Goal: Check status: Check status

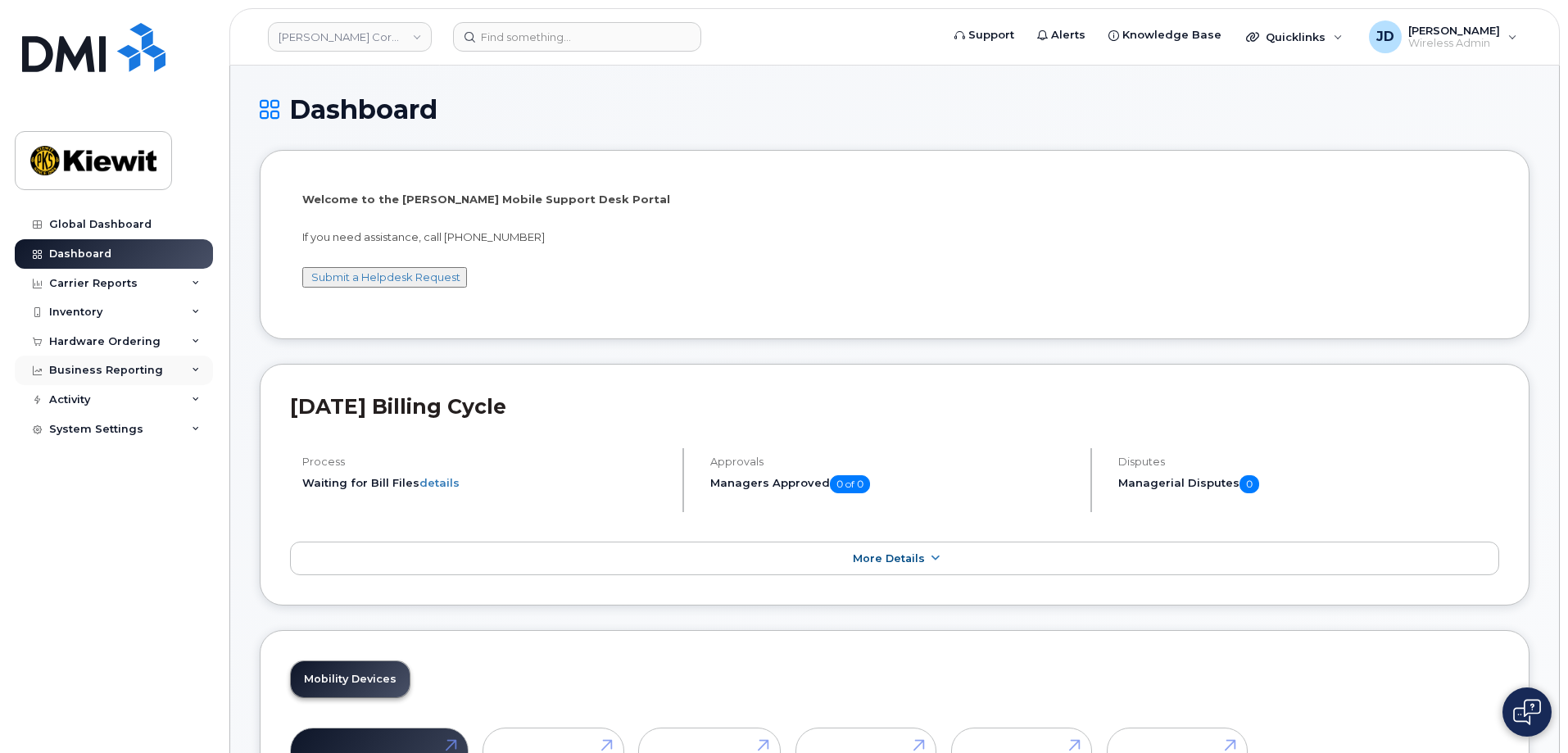
click at [79, 368] on div "Business Reporting" at bounding box center [105, 370] width 114 height 13
click at [80, 346] on div "Hardware Ordering" at bounding box center [104, 341] width 111 height 13
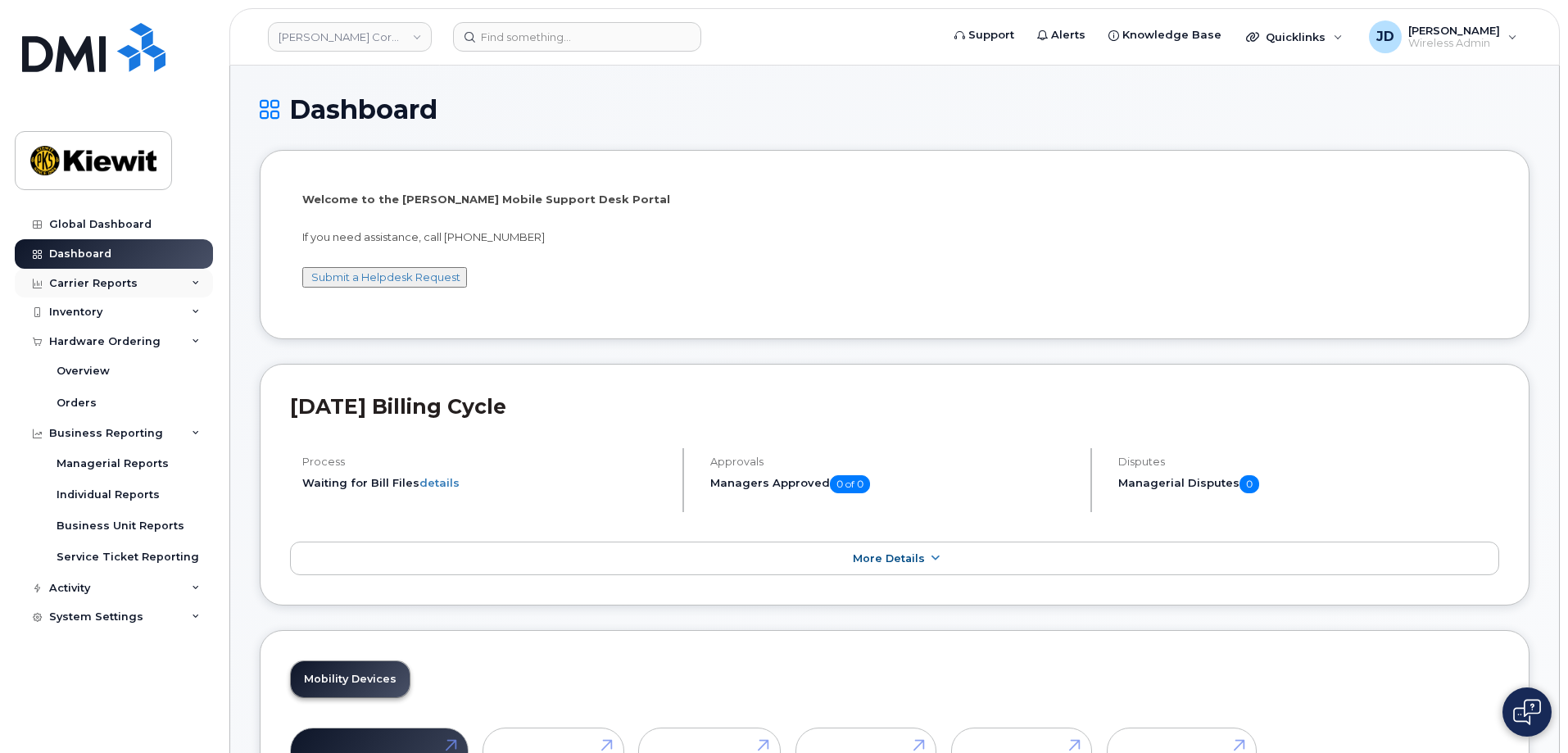
click at [100, 279] on div "Carrier Reports" at bounding box center [93, 283] width 89 height 13
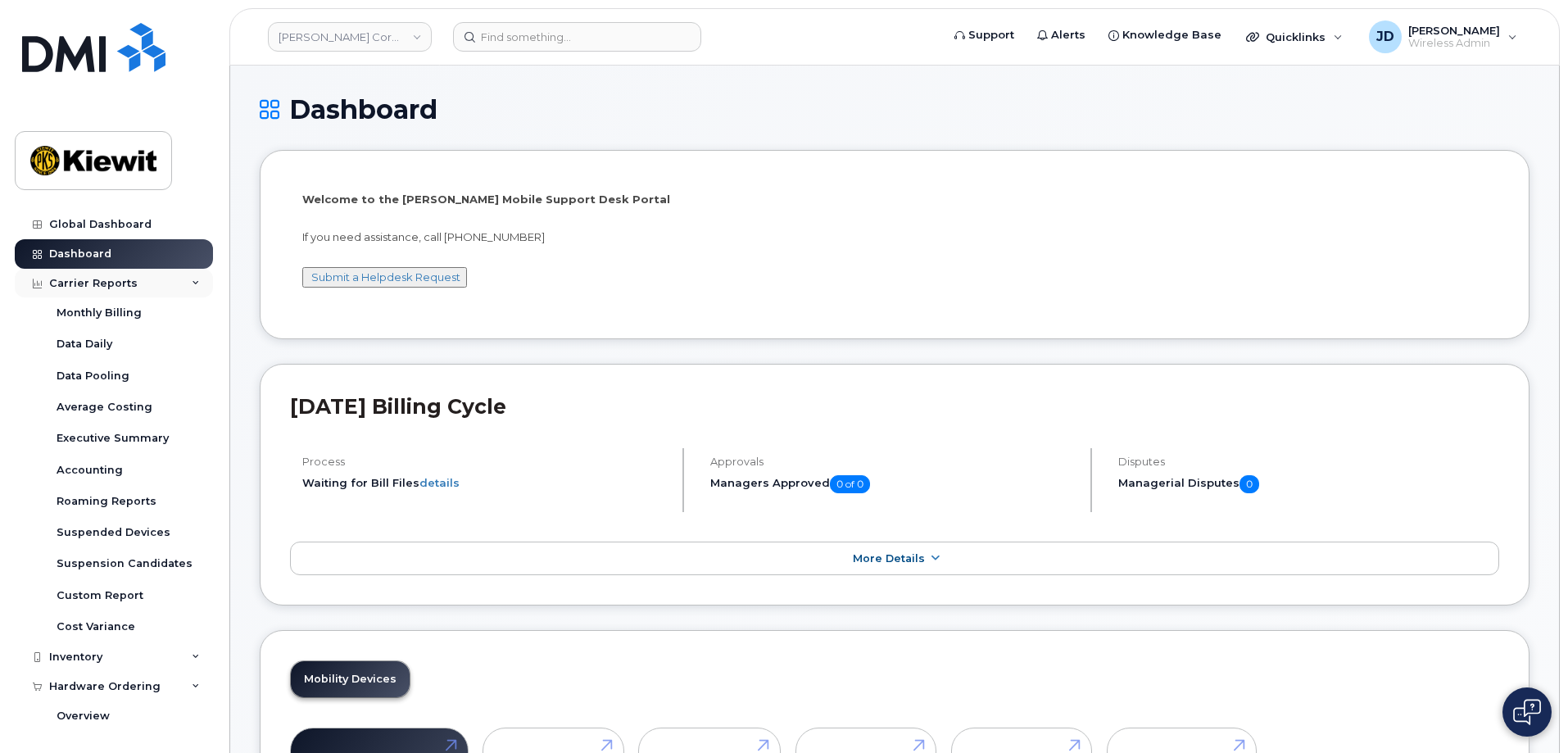
click at [100, 279] on div "Carrier Reports" at bounding box center [93, 283] width 89 height 13
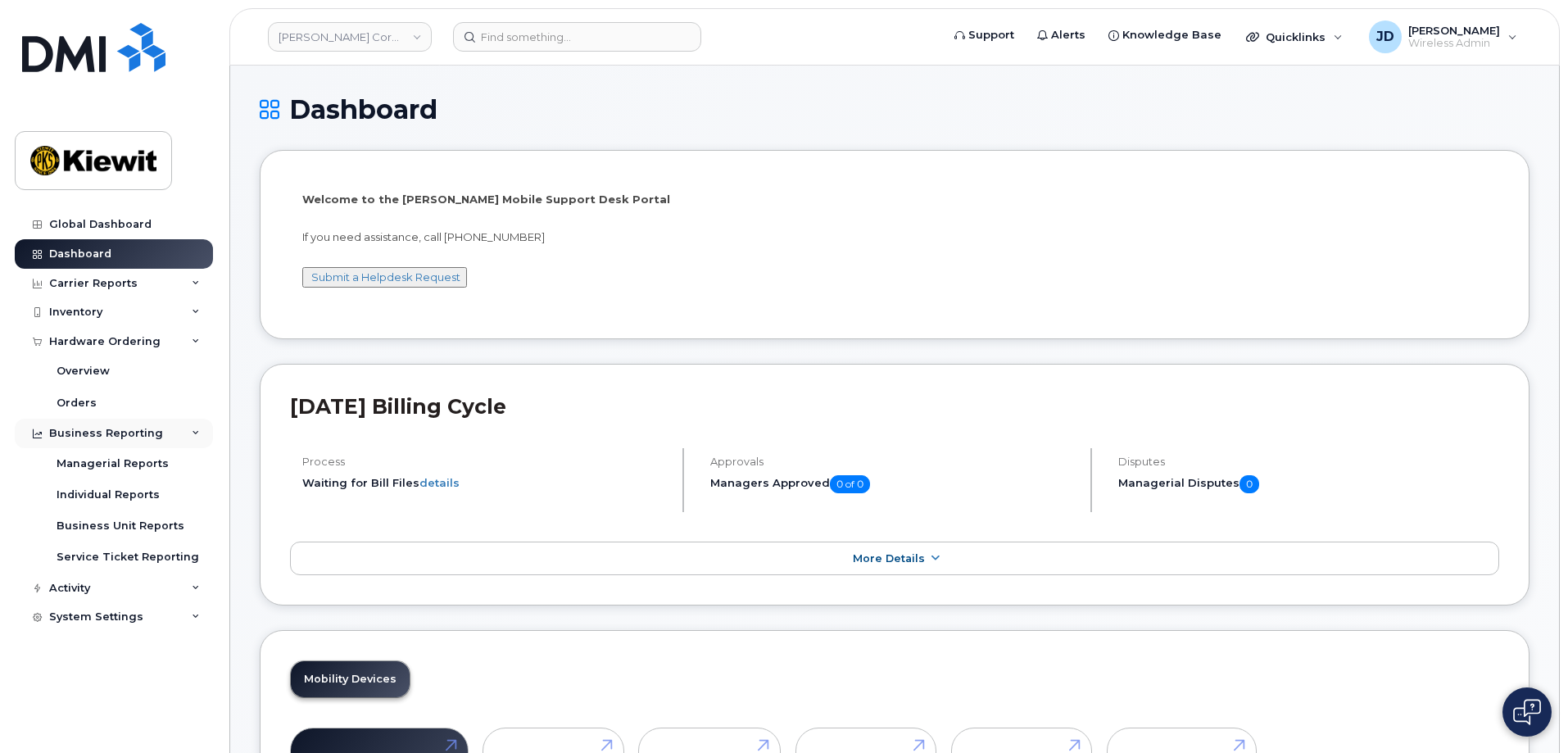
click at [39, 436] on icon at bounding box center [37, 434] width 9 height 9
click at [47, 461] on div "Activity" at bounding box center [114, 463] width 198 height 30
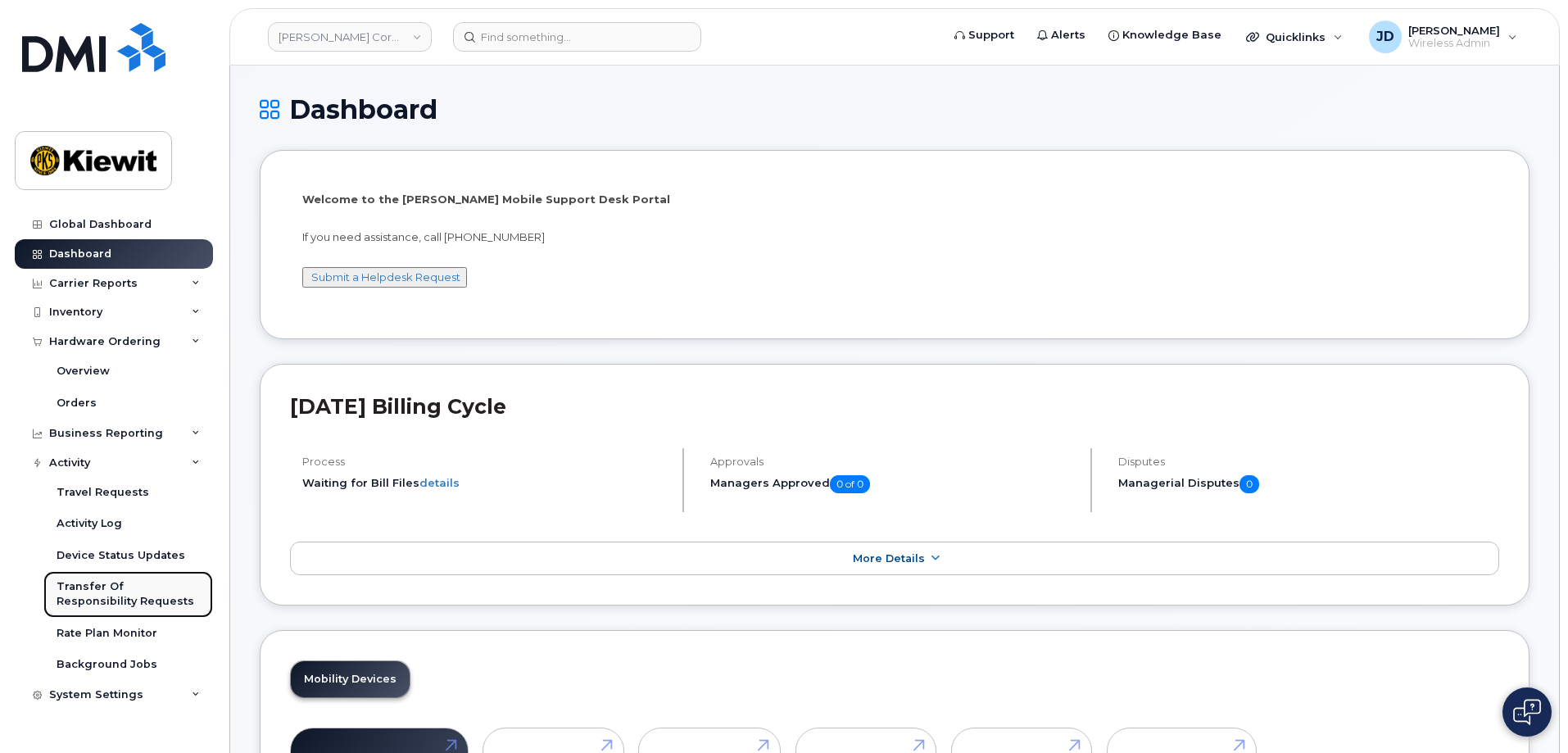
click at [64, 588] on div "Transfer Of Responsibility Requests" at bounding box center [128, 595] width 144 height 30
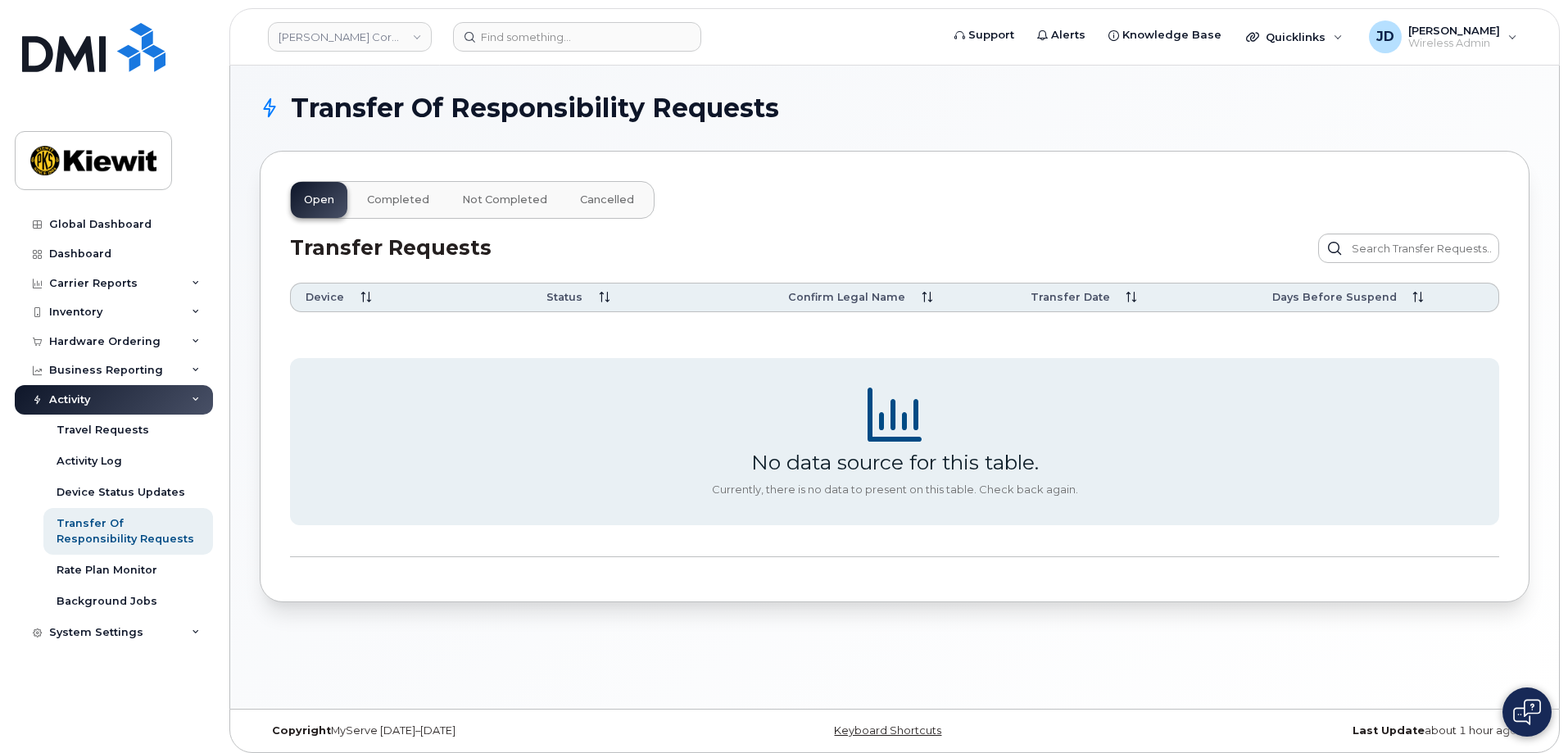
click at [390, 203] on span "Completed" at bounding box center [399, 199] width 63 height 13
click at [476, 198] on span "Not Completed" at bounding box center [505, 199] width 85 height 13
click at [605, 199] on span "Cancelled" at bounding box center [607, 199] width 54 height 13
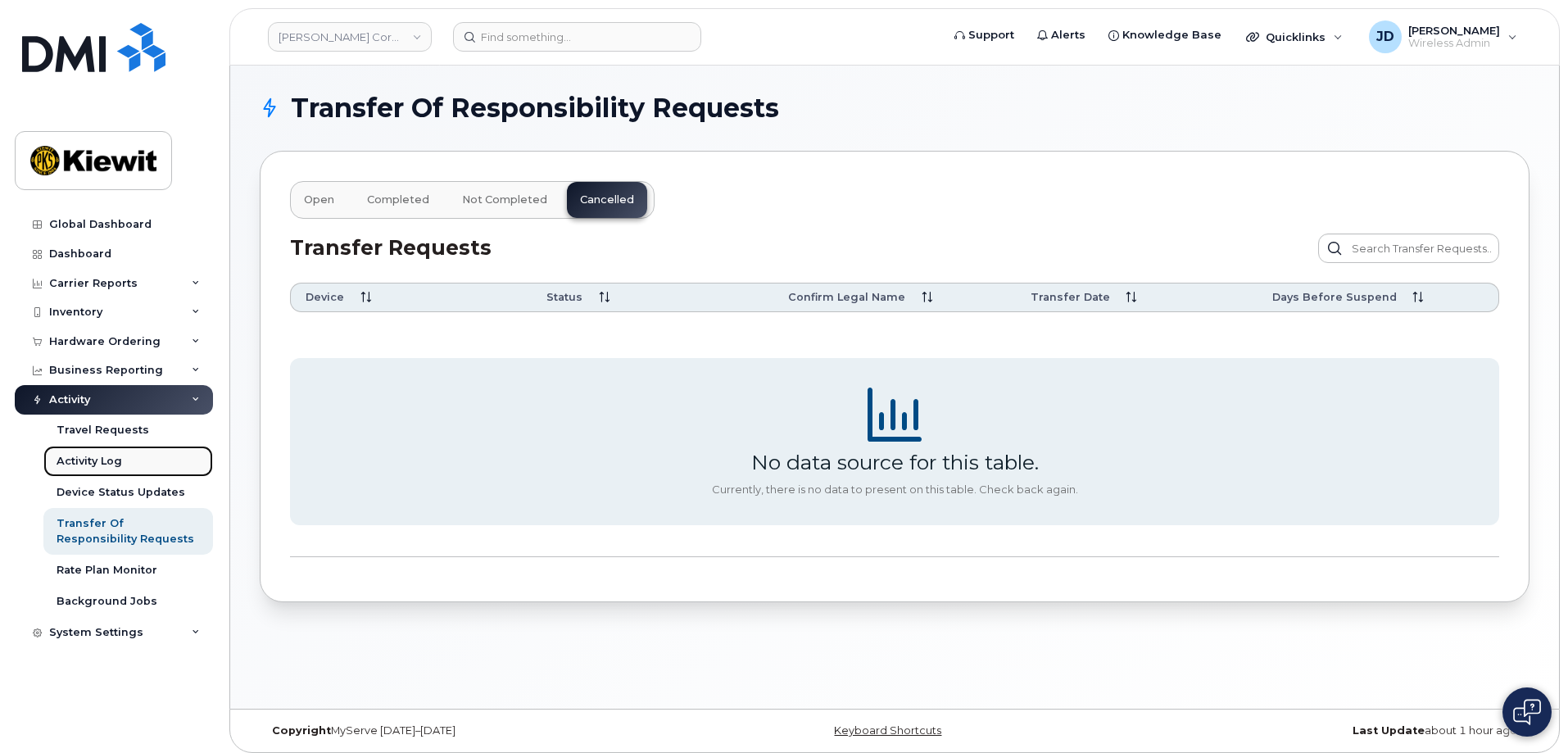
click at [73, 467] on div "Activity Log" at bounding box center [89, 461] width 65 height 15
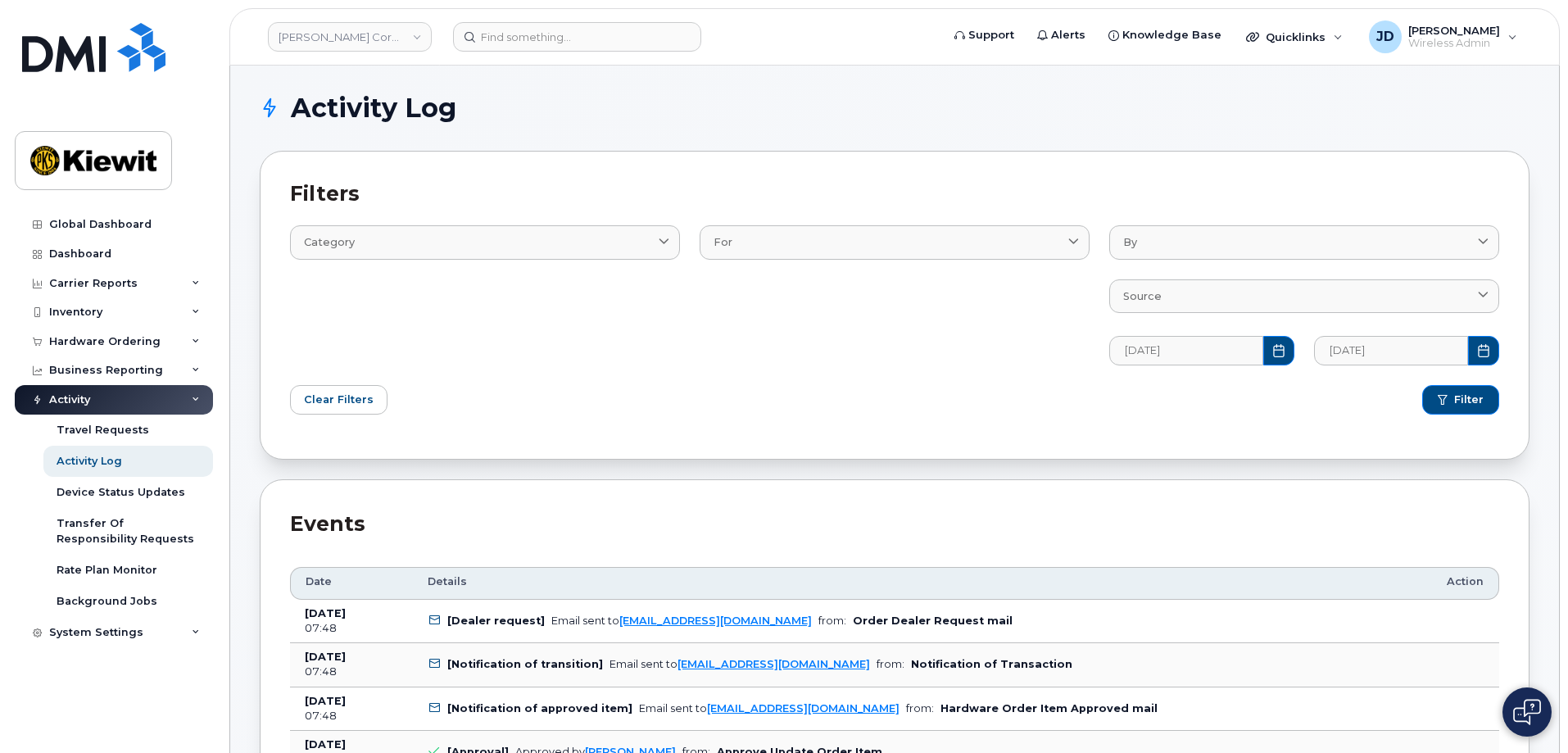
click at [814, 221] on div "For AccountingCategory Contact Customer Device DeviceRequests::BillingAccountin…" at bounding box center [895, 285] width 410 height 178
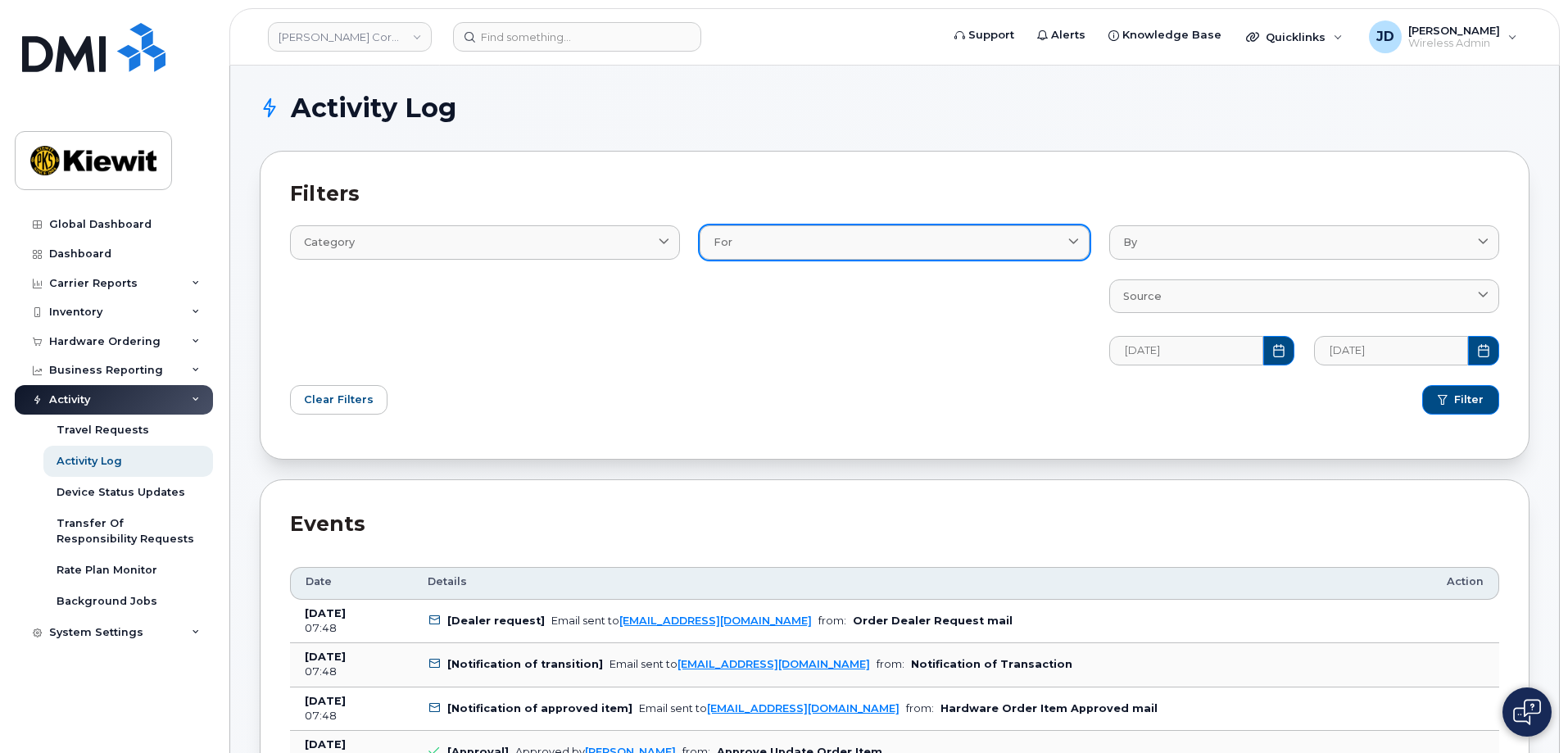
click at [807, 242] on div "For" at bounding box center [895, 242] width 362 height 16
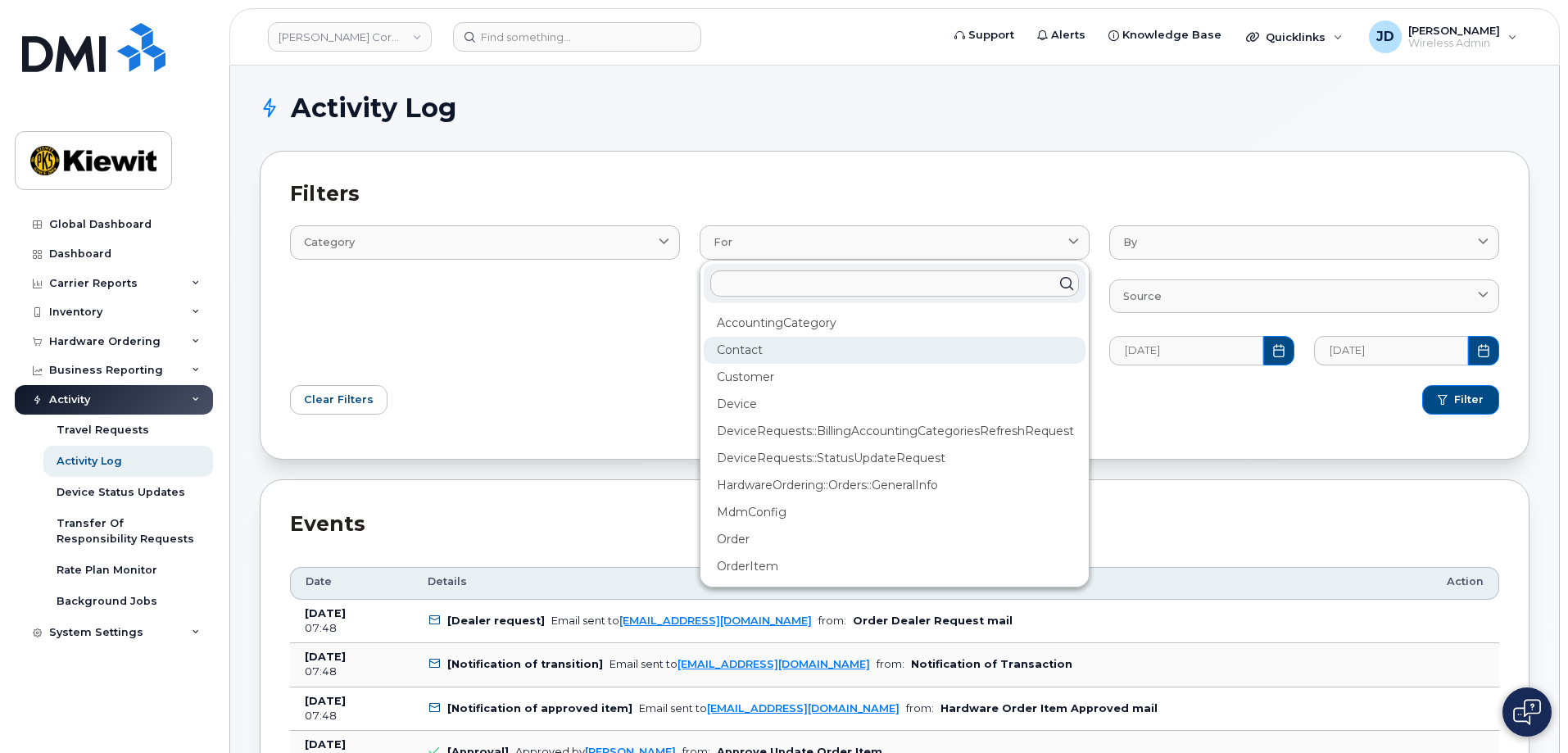
click at [750, 391] on div "Contact" at bounding box center [895, 404] width 382 height 27
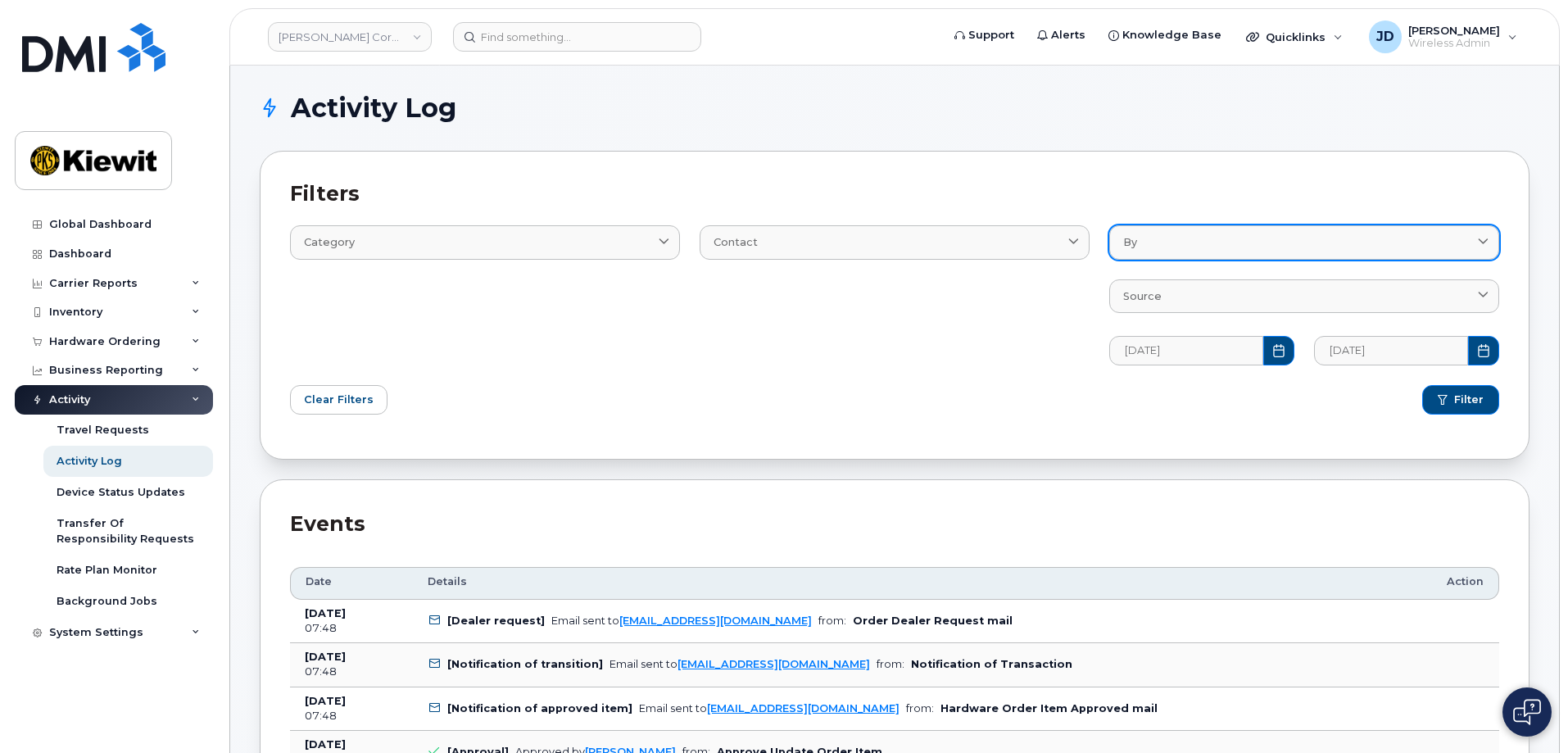
click at [1159, 247] on div "By" at bounding box center [1304, 242] width 362 height 16
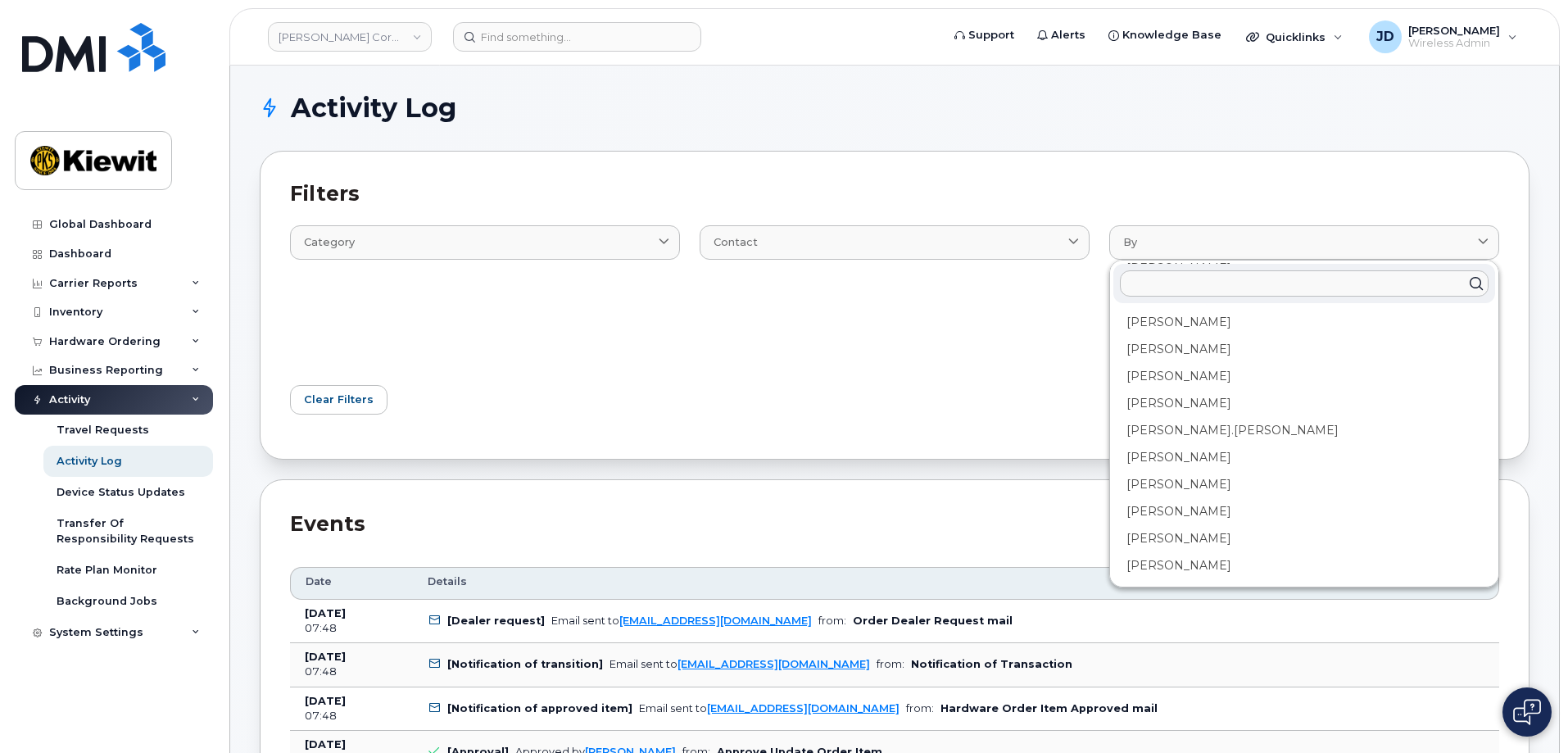
scroll to position [131, 0]
click at [941, 400] on div "Filter" at bounding box center [1202, 400] width 614 height 49
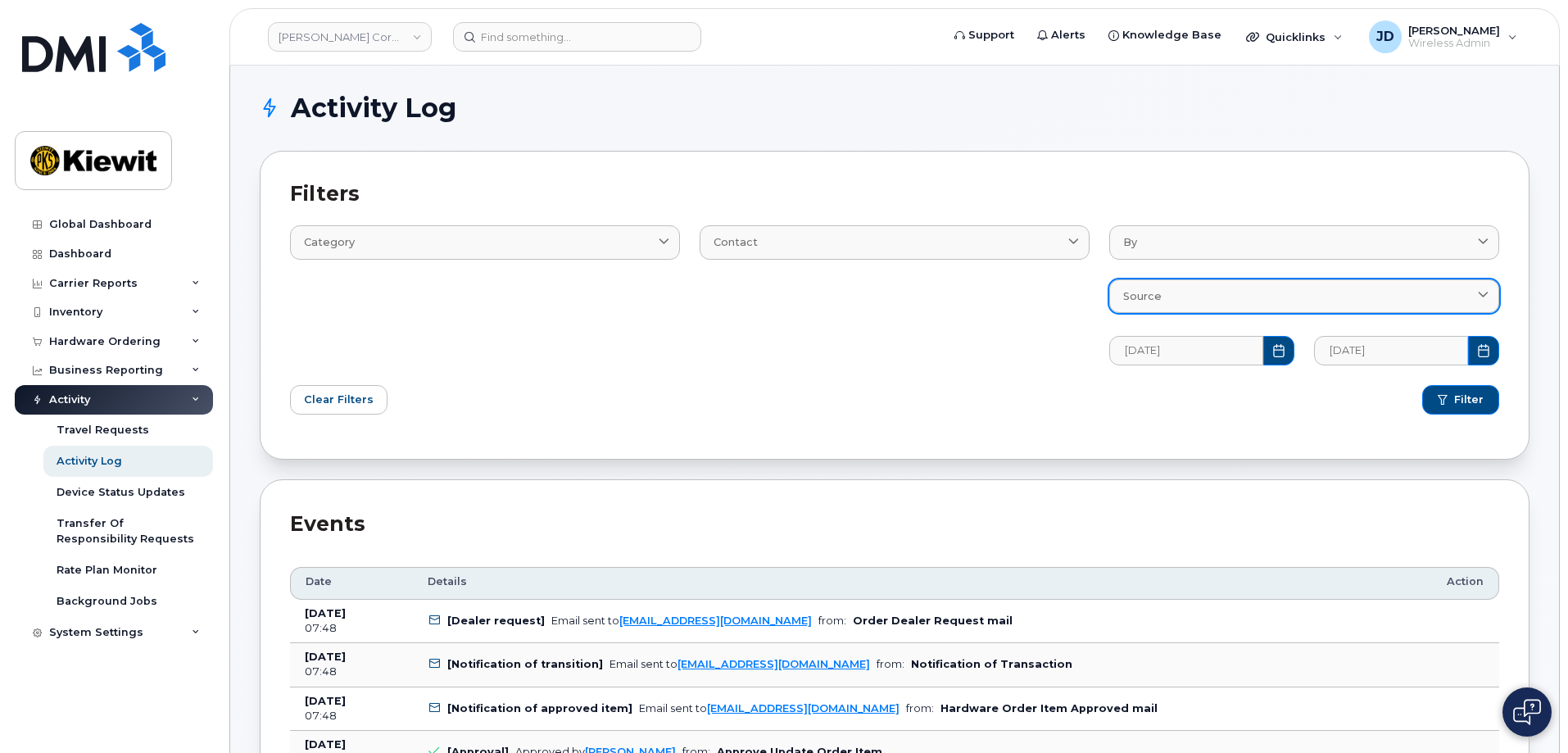
click at [1129, 300] on span "Source" at bounding box center [1142, 296] width 38 height 16
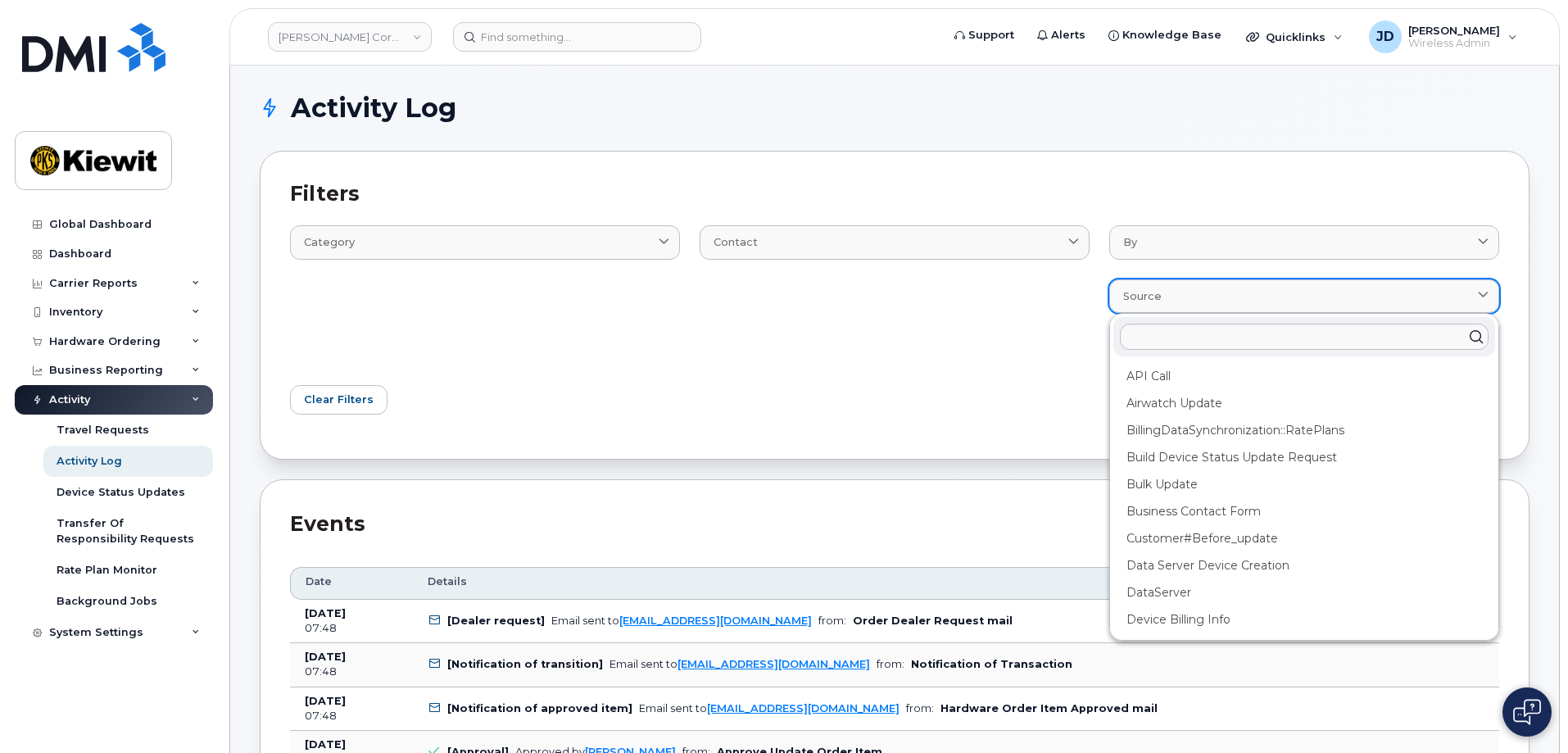
click at [1129, 300] on span "Source" at bounding box center [1142, 296] width 38 height 16
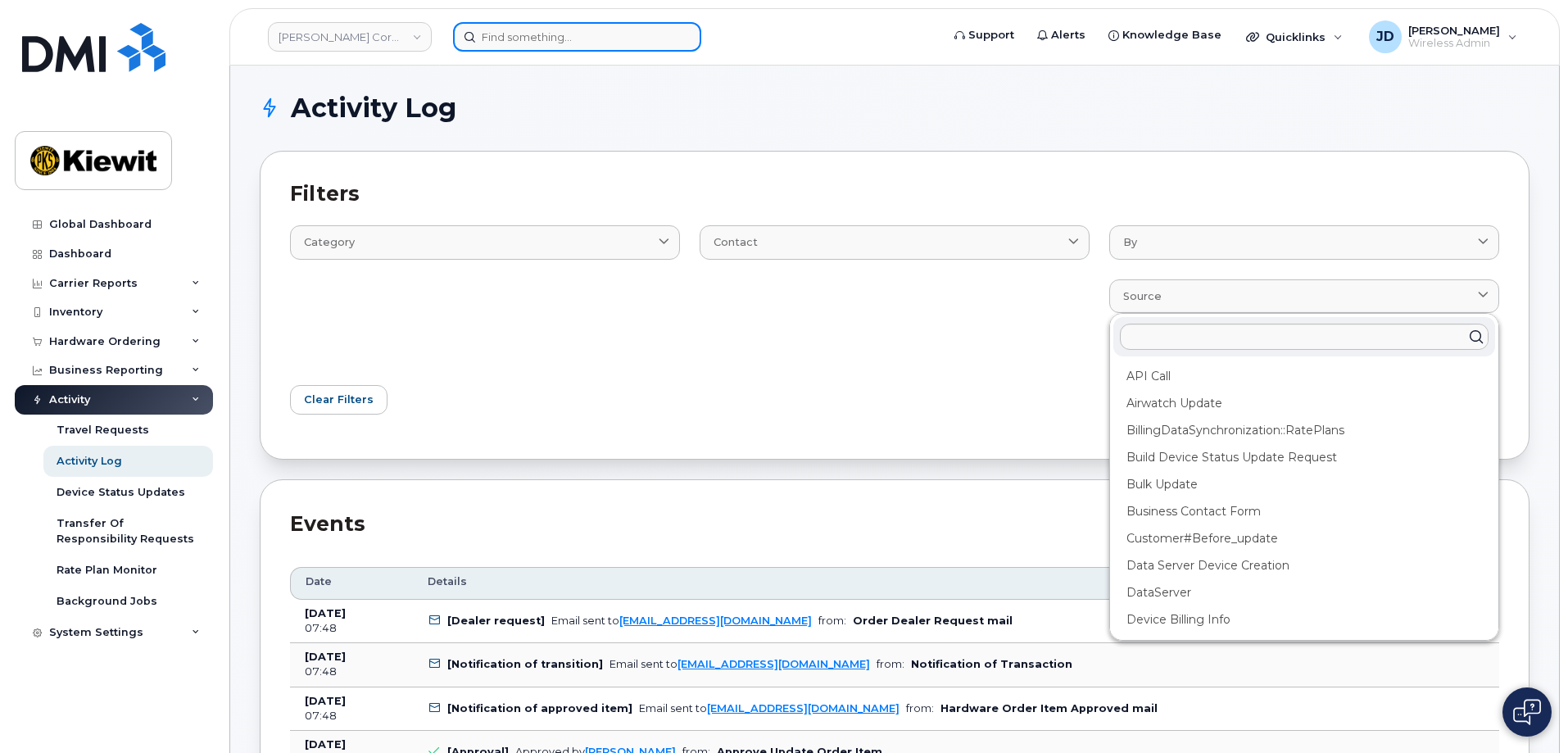
click at [531, 36] on input at bounding box center [577, 37] width 248 height 30
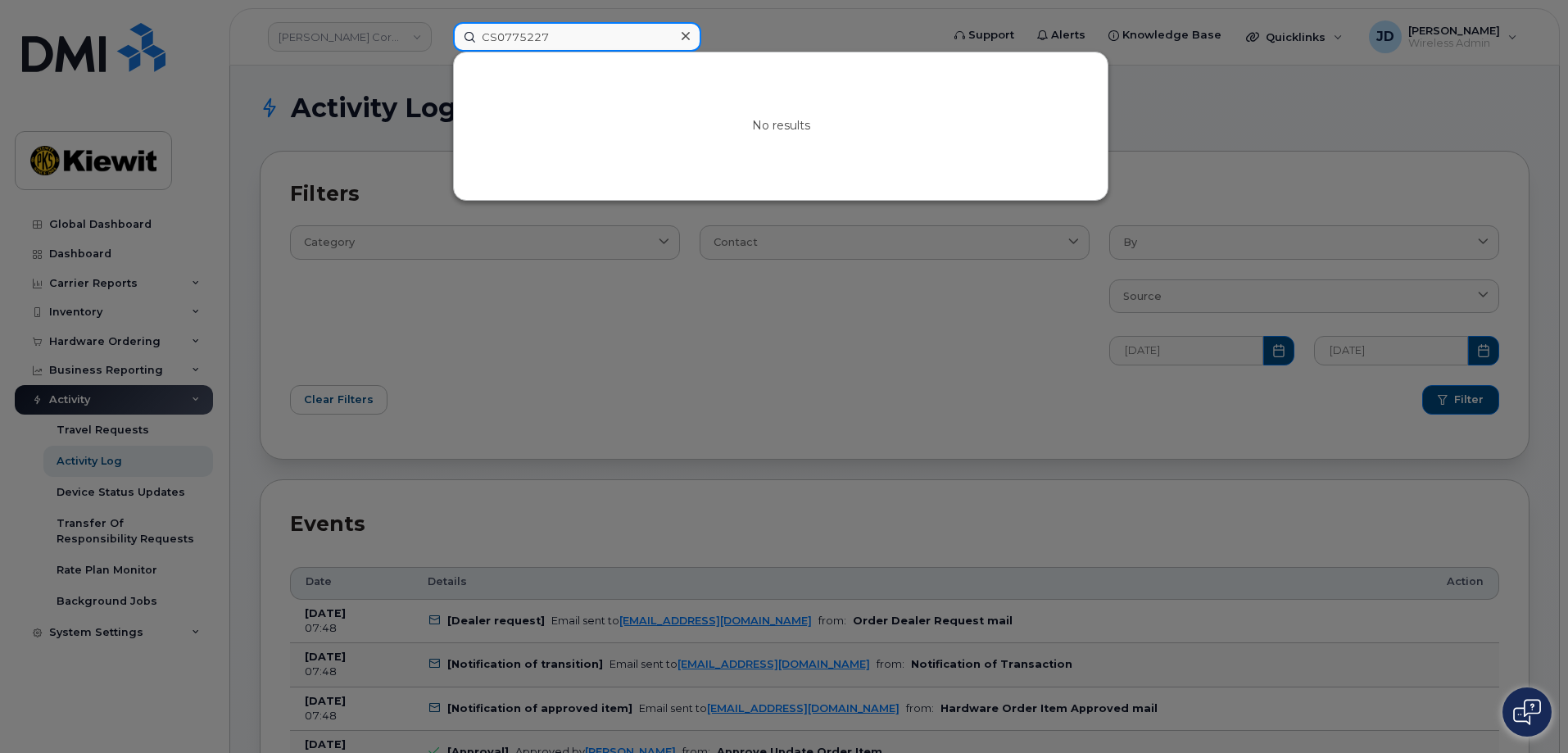
drag, startPoint x: 553, startPoint y: 38, endPoint x: 420, endPoint y: 37, distance: 133.0
click at [440, 37] on div "CS0775227 No results" at bounding box center [692, 37] width 503 height 30
type input "CS0775227"
click at [318, 60] on div at bounding box center [784, 376] width 1568 height 753
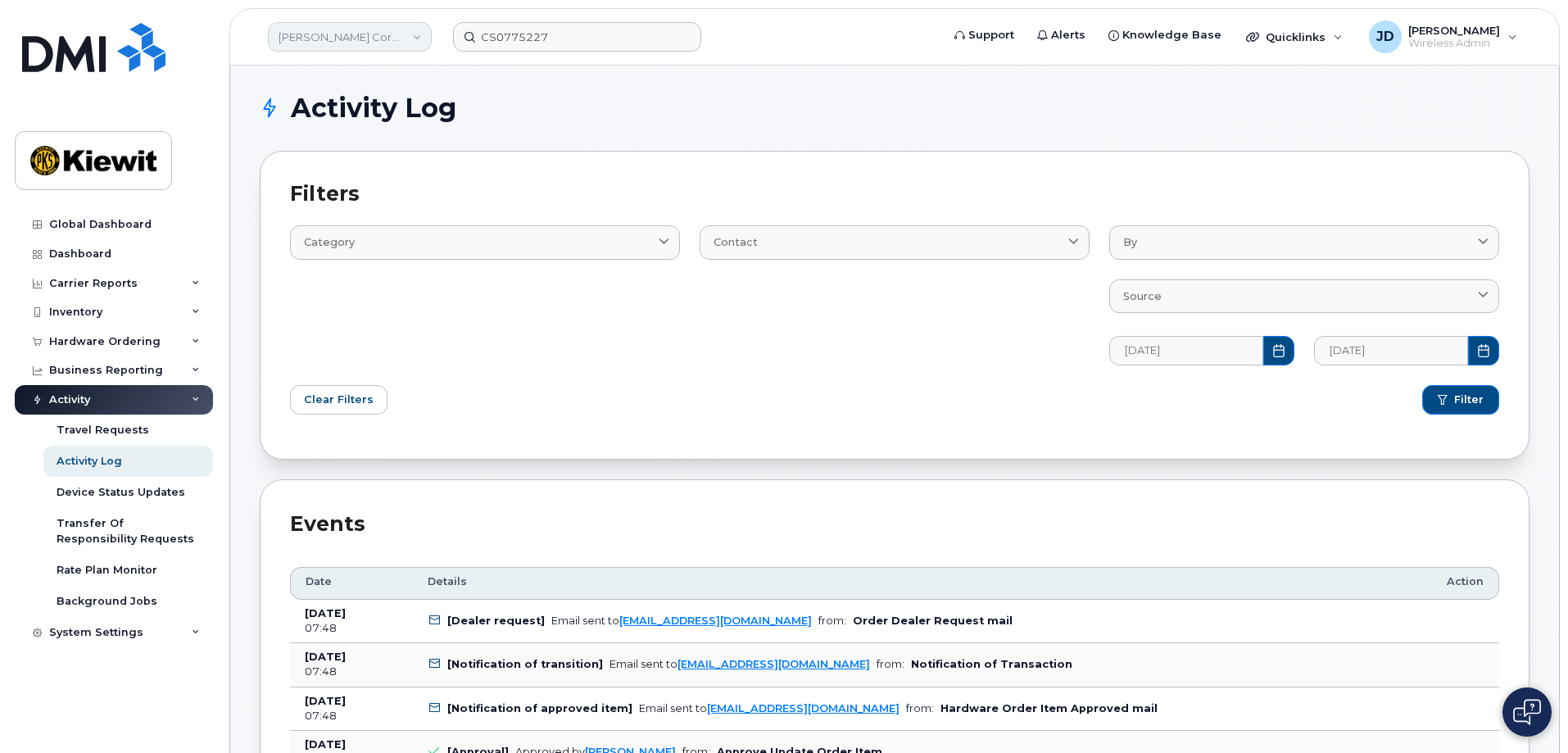
click at [402, 25] on link "[PERSON_NAME] Corporation" at bounding box center [350, 37] width 164 height 30
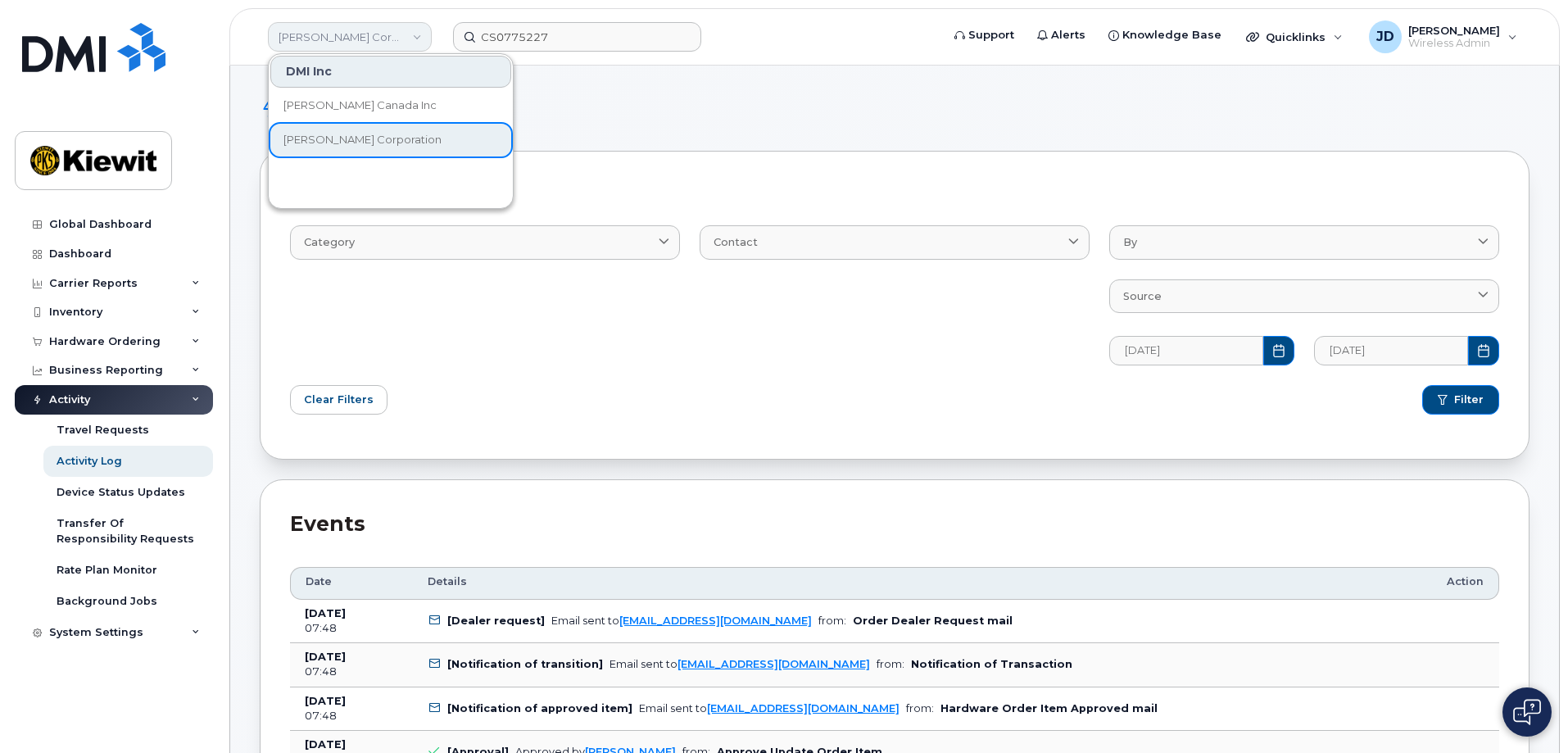
click at [405, 27] on link "[PERSON_NAME] Corporation" at bounding box center [350, 37] width 164 height 30
click at [101, 212] on link "Global Dashboard" at bounding box center [114, 225] width 198 height 30
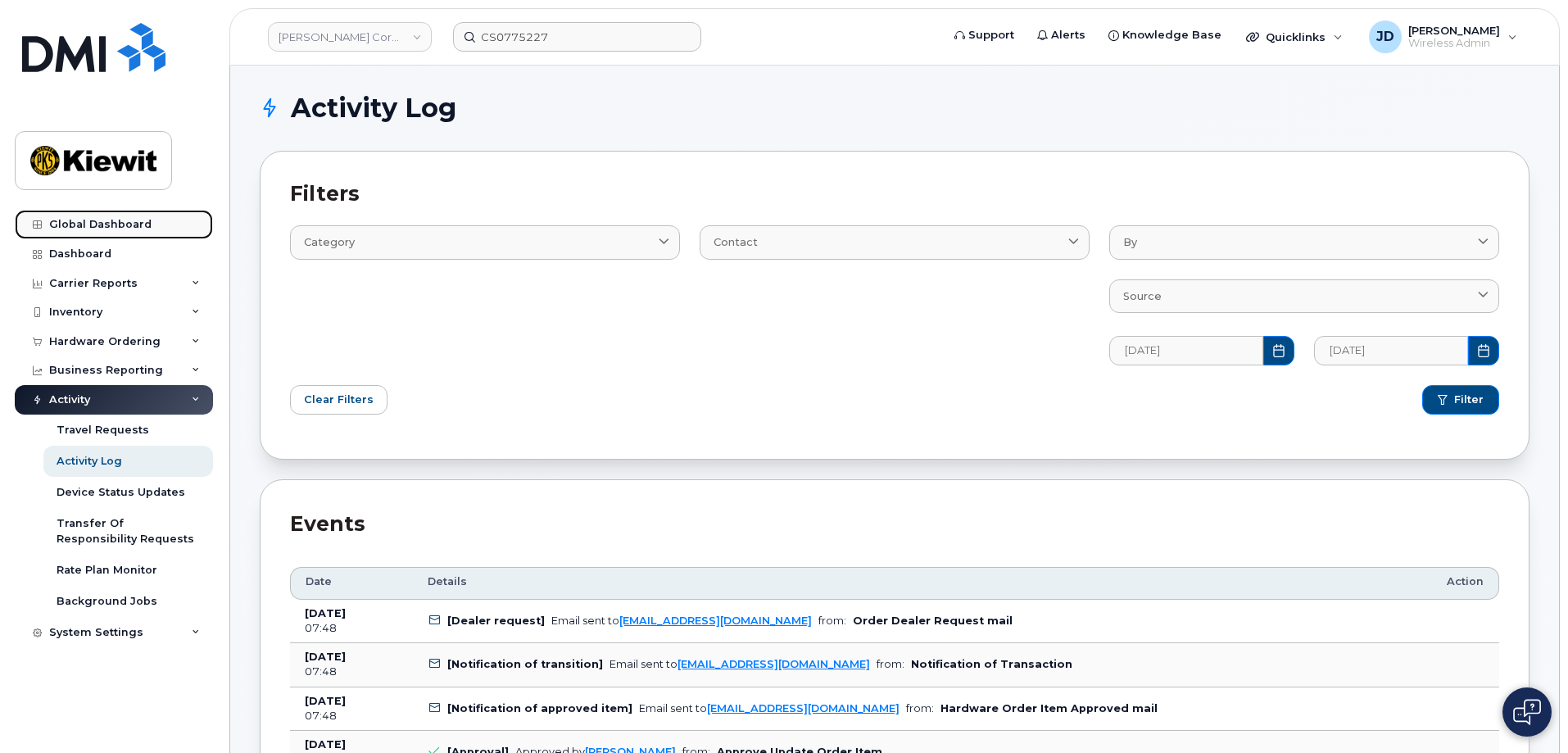
click at [104, 218] on div "Global Dashboard" at bounding box center [100, 224] width 103 height 13
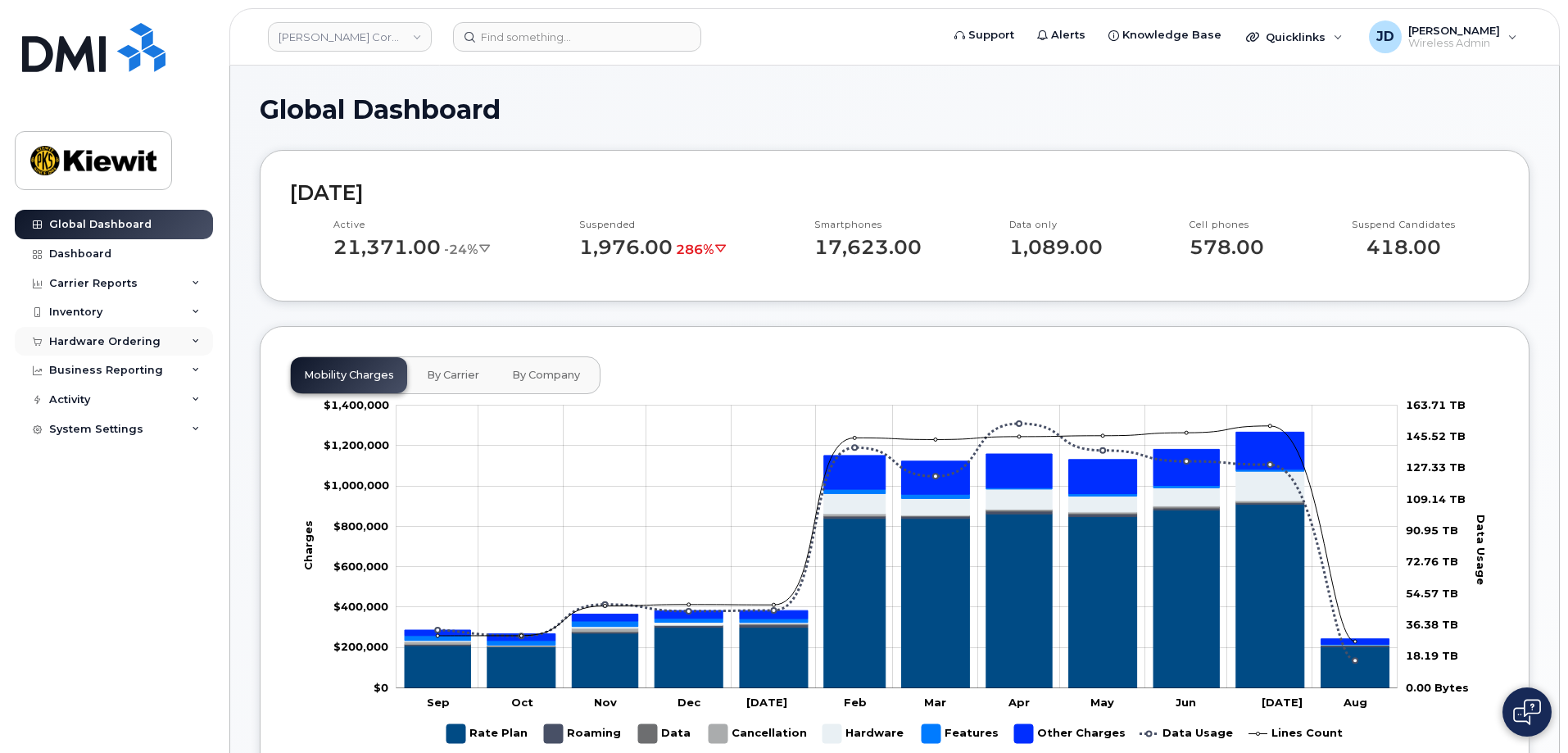
click at [77, 343] on div "Hardware Ordering" at bounding box center [104, 341] width 111 height 13
click at [90, 401] on div "Orders" at bounding box center [77, 403] width 40 height 15
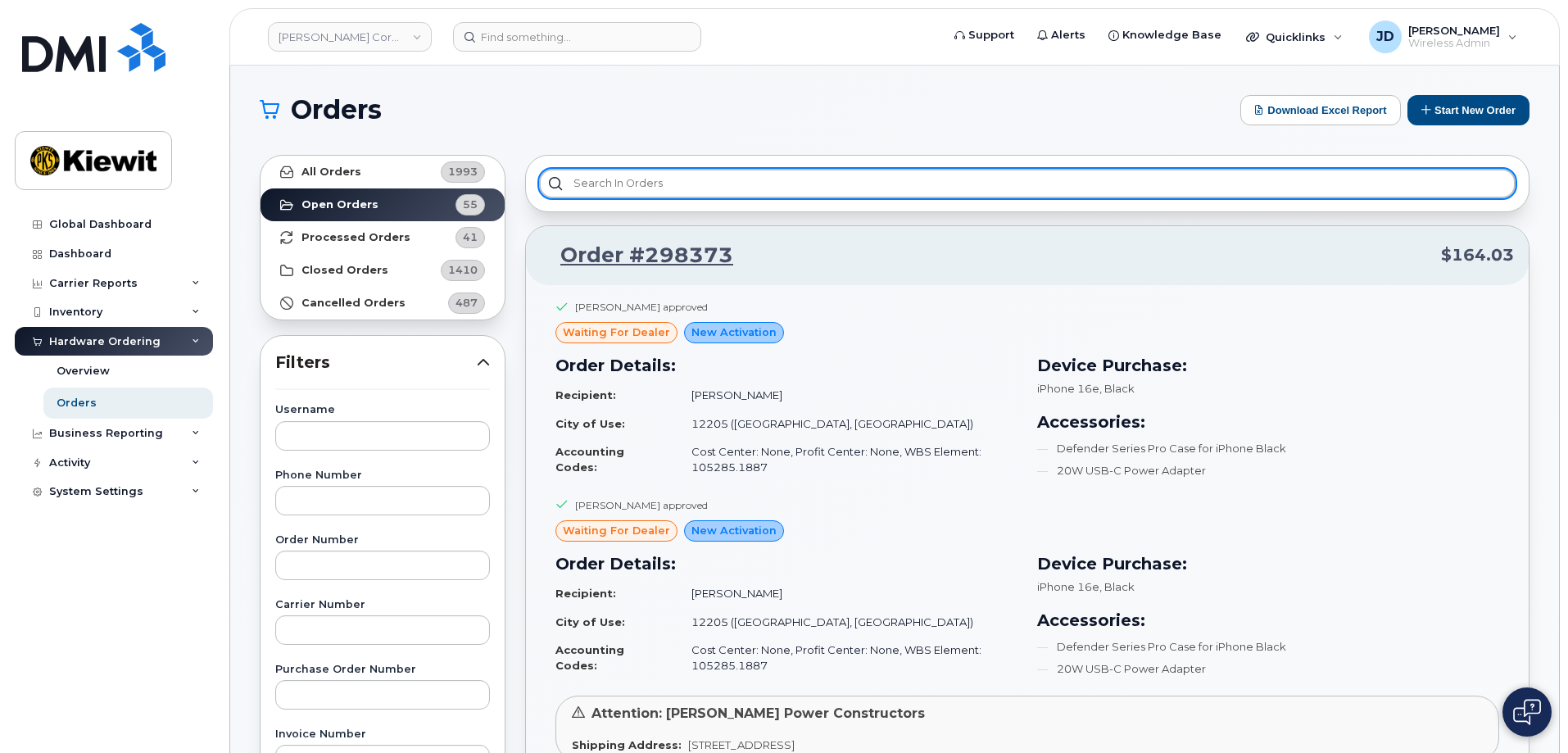
click at [766, 187] on input "text" at bounding box center [1027, 184] width 976 height 30
paste input "CS0775227"
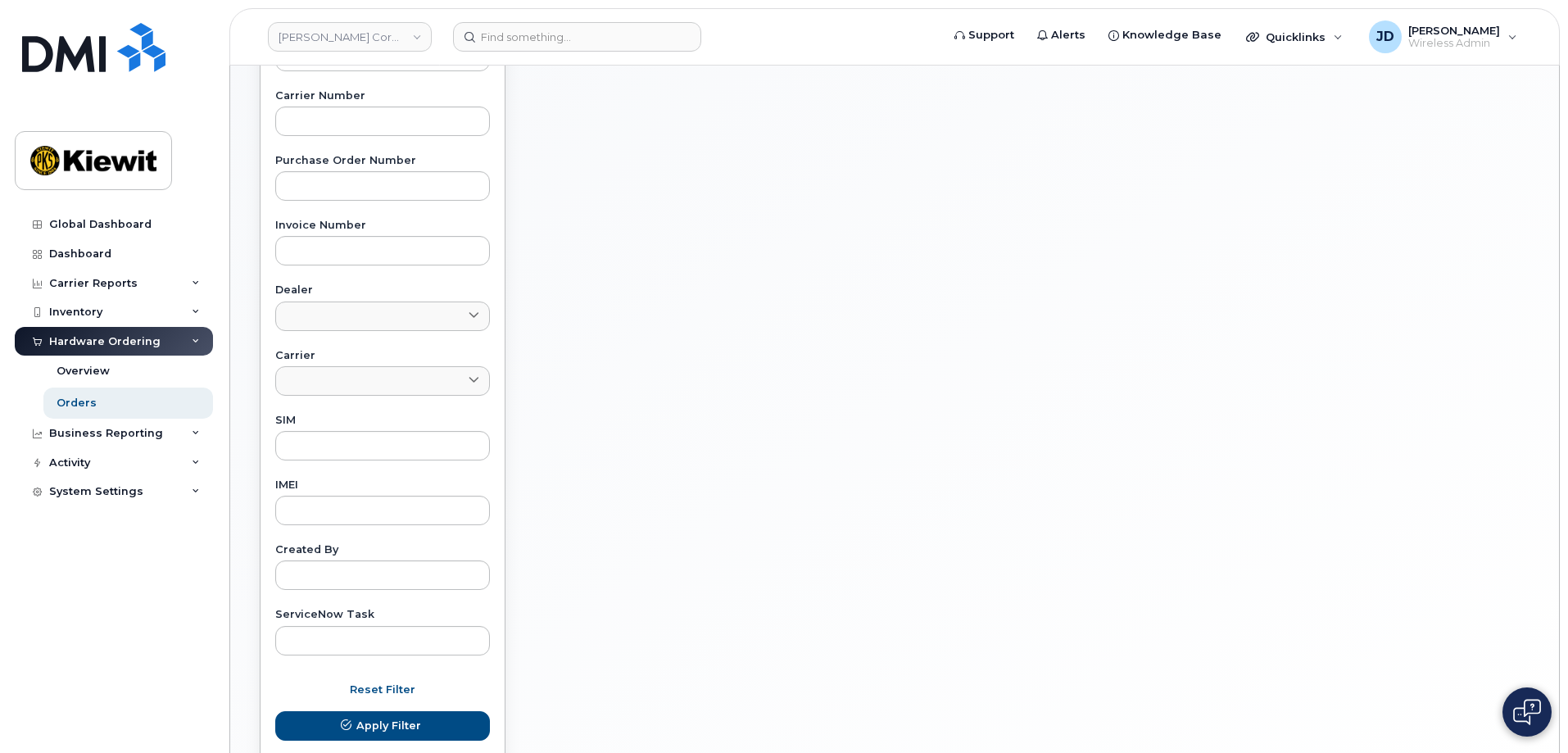
scroll to position [492, 0]
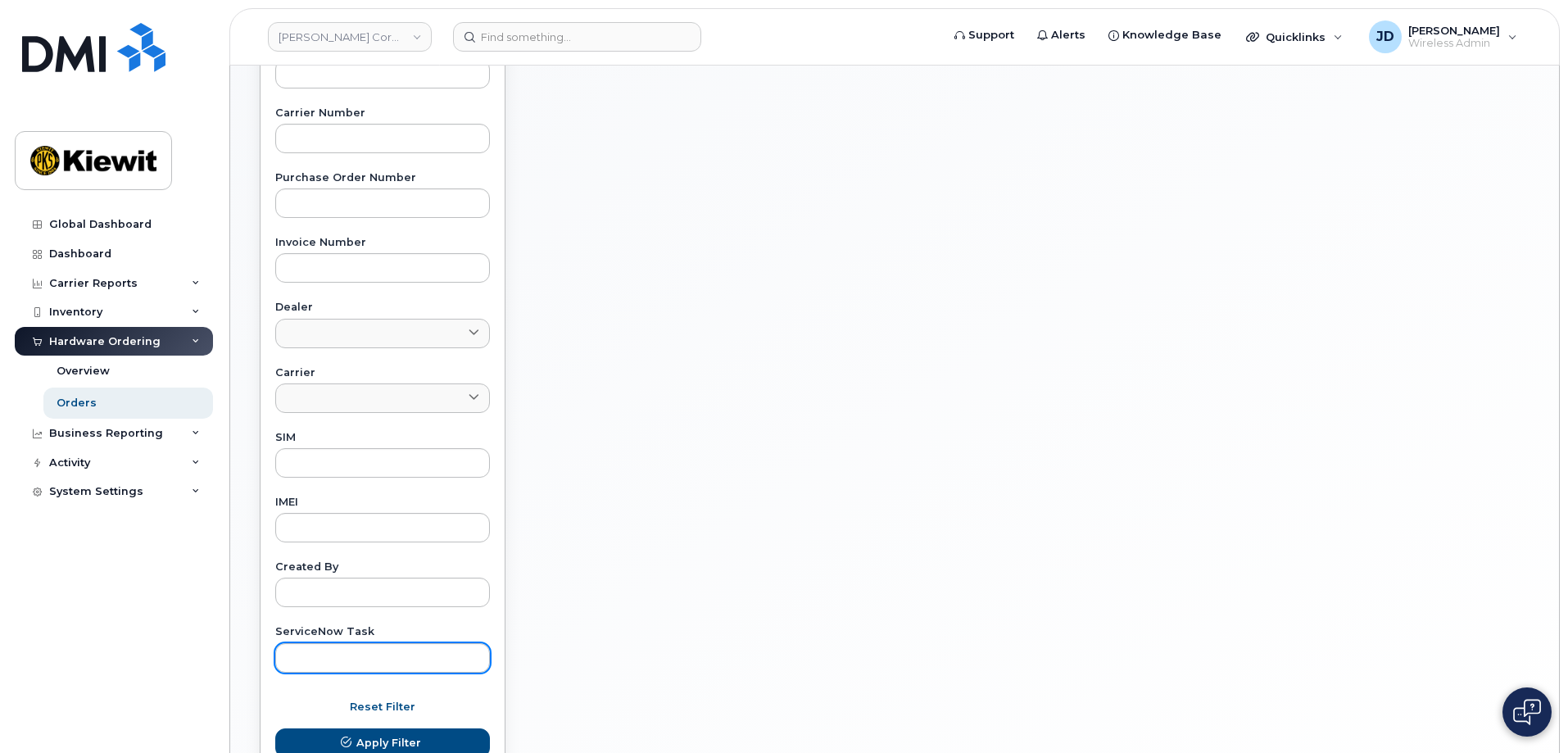
type input "CS0775227"
click at [341, 662] on input "text" at bounding box center [382, 658] width 215 height 30
paste input "CS0775227"
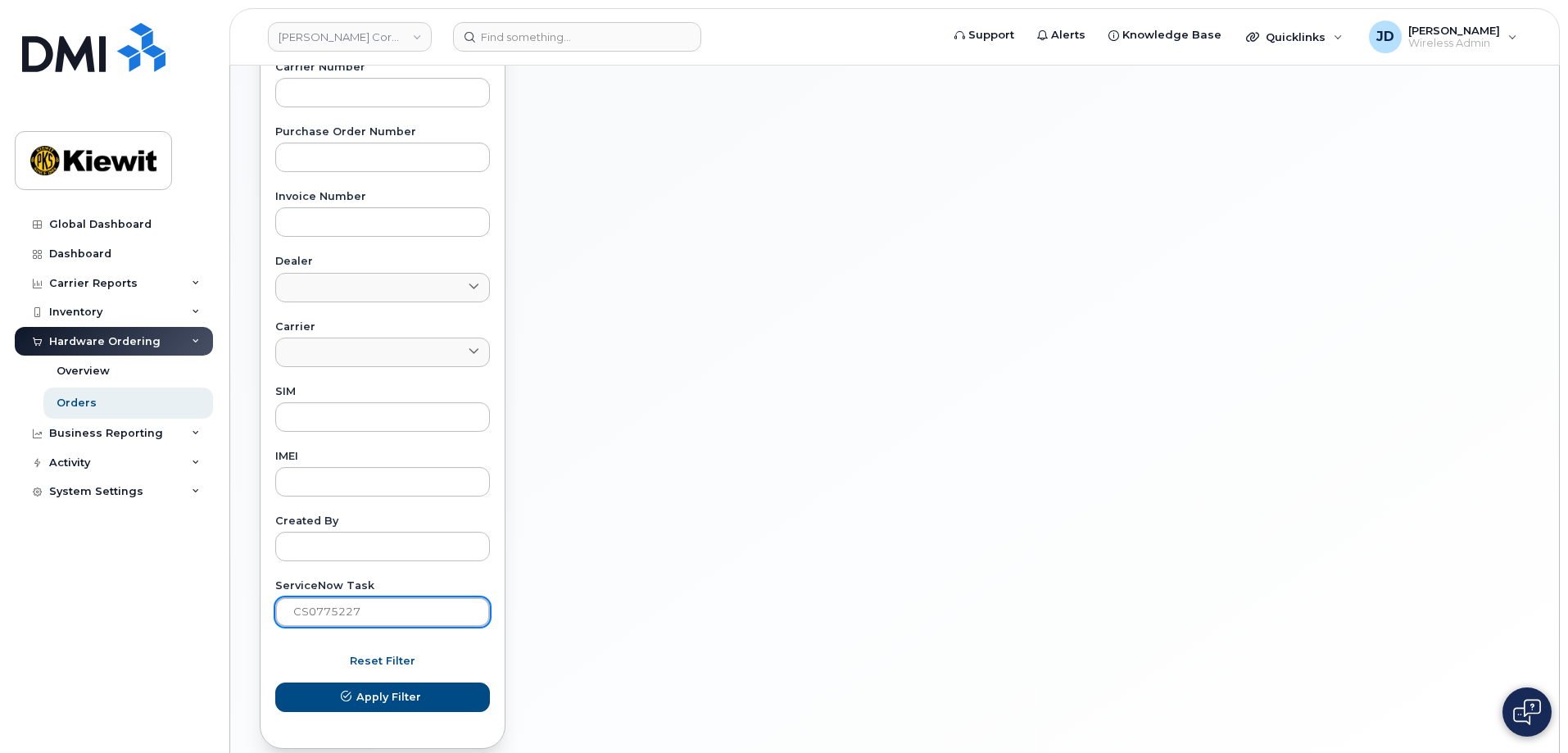
scroll to position [574, 0]
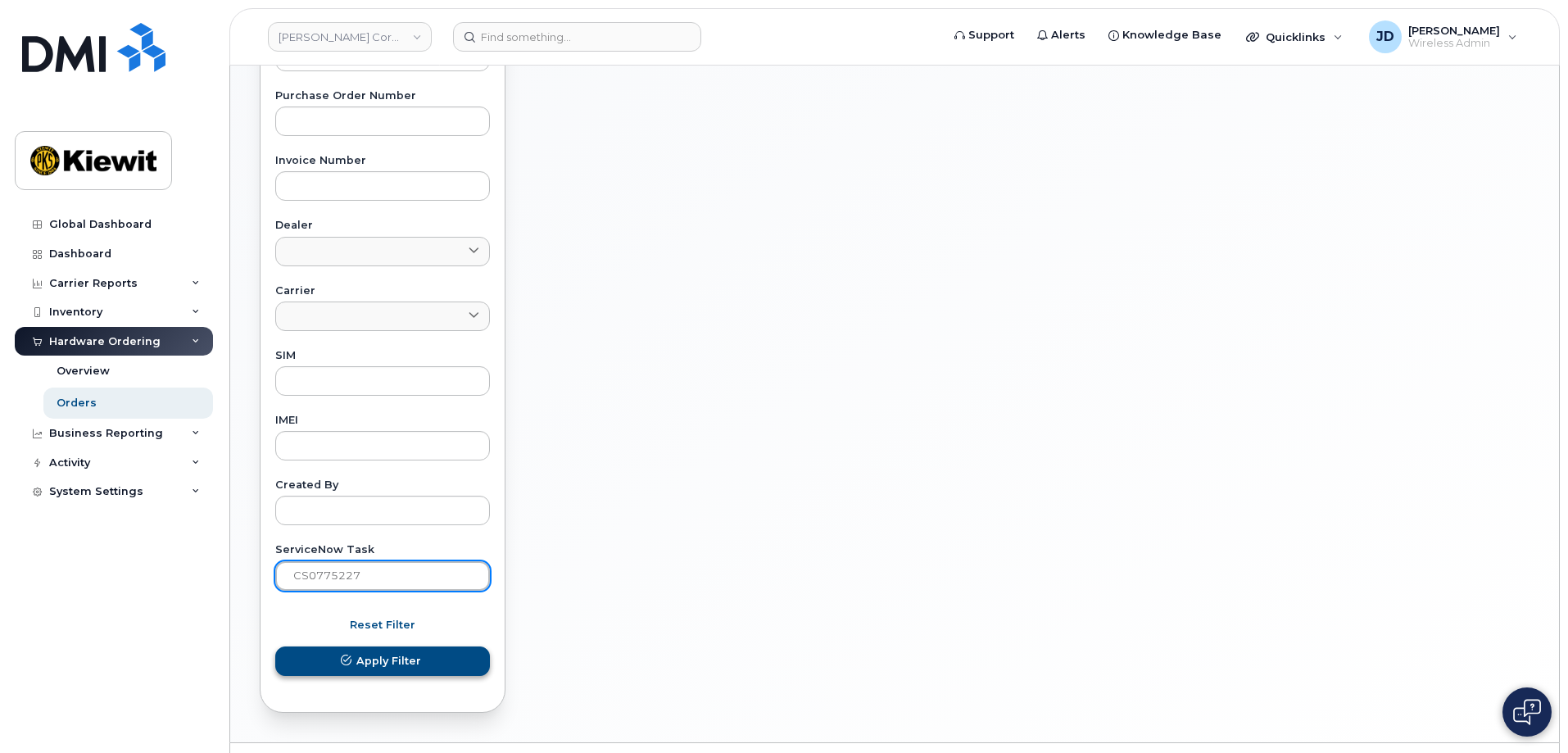
type input "CS0775227"
click at [305, 668] on button "Apply Filter" at bounding box center [382, 662] width 215 height 30
click at [369, 667] on span "Apply Filter" at bounding box center [389, 661] width 64 height 16
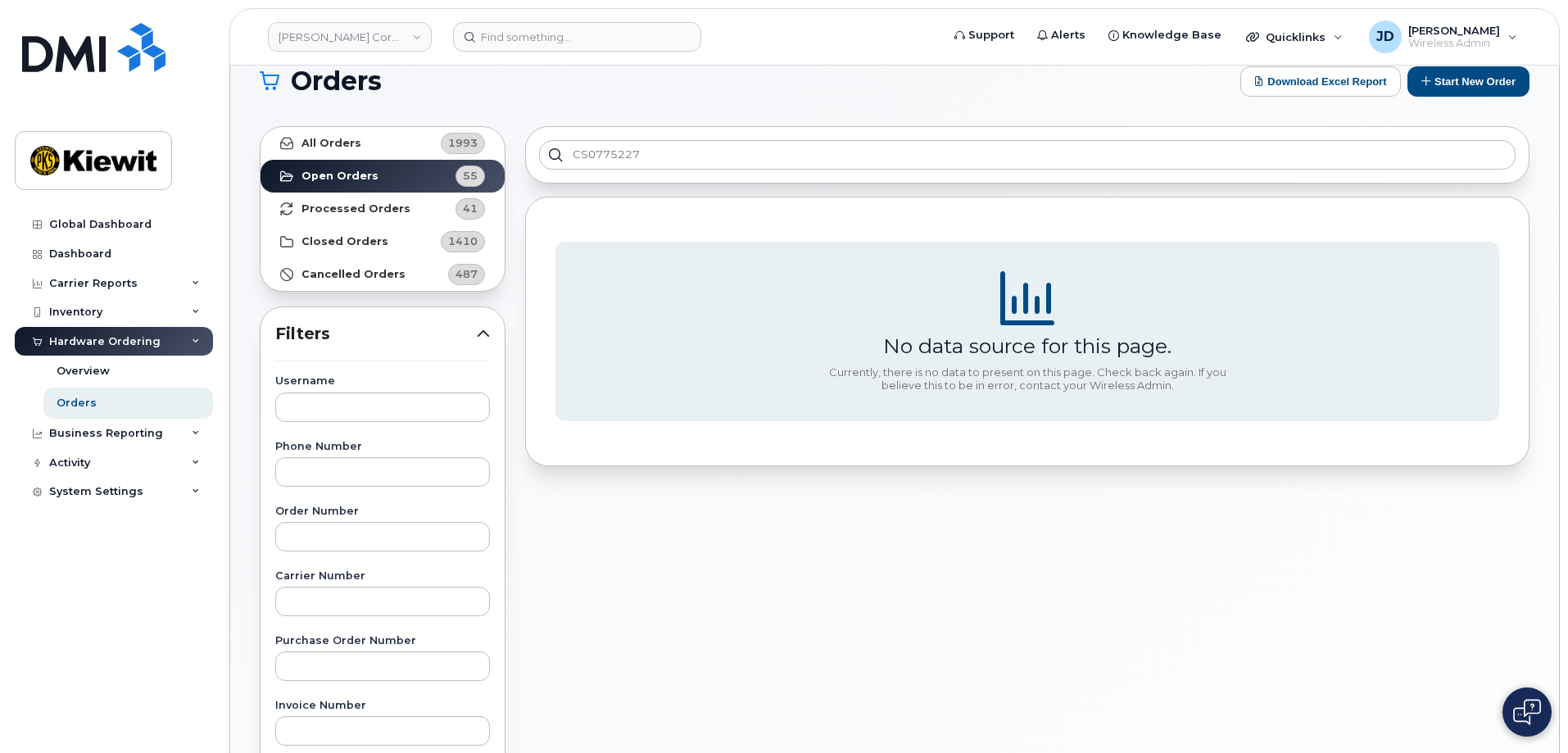
scroll to position [0, 0]
